Goal: Task Accomplishment & Management: Use online tool/utility

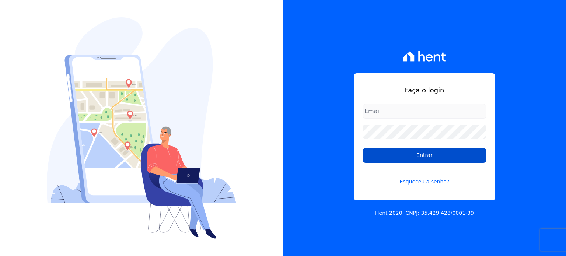
type input "[EMAIL_ADDRESS][PERSON_NAME][DOMAIN_NAME]"
click at [440, 161] on input "Entrar" at bounding box center [425, 155] width 124 height 15
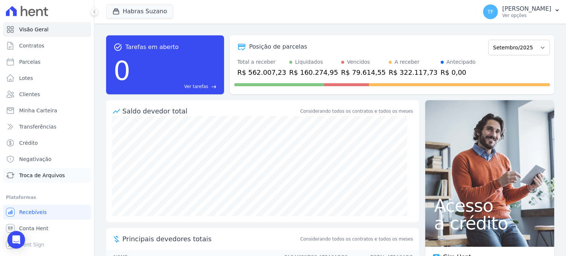
click at [47, 178] on span "Troca de Arquivos" at bounding box center [42, 175] width 46 height 7
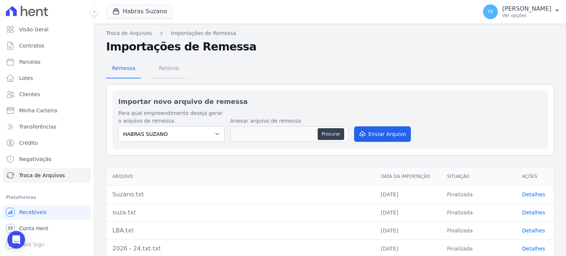
click at [164, 67] on span "Retorno" at bounding box center [168, 68] width 29 height 15
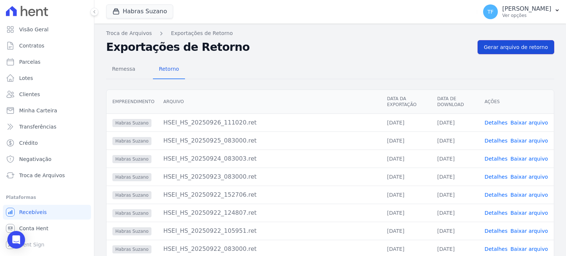
click at [496, 48] on span "Gerar arquivo de retorno" at bounding box center [516, 46] width 64 height 7
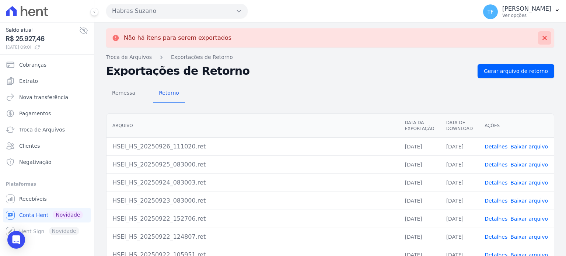
click at [541, 36] on icon at bounding box center [544, 37] width 7 height 7
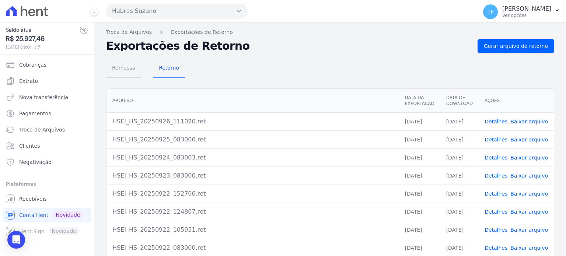
click at [128, 63] on span "Remessa" at bounding box center [124, 67] width 32 height 15
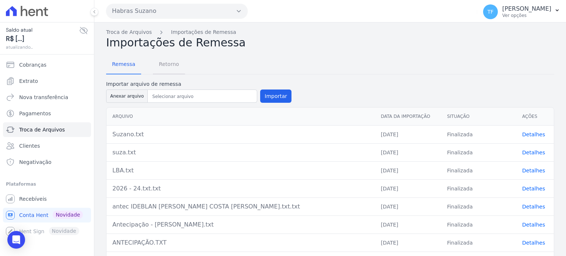
click at [159, 65] on span "Retorno" at bounding box center [168, 64] width 29 height 15
